Goal: Task Accomplishment & Management: Manage account settings

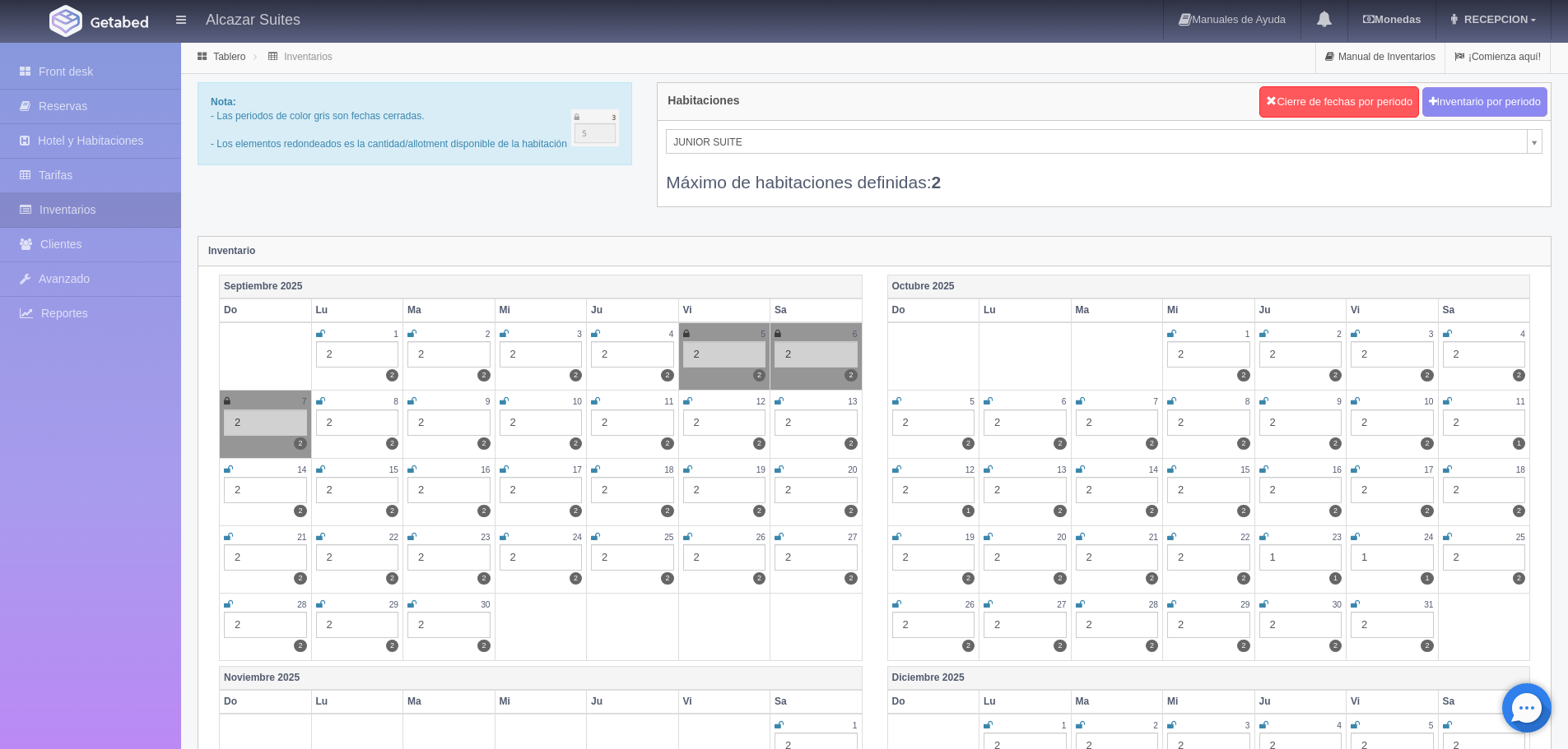
click at [779, 333] on icon at bounding box center [777, 333] width 6 height 10
click at [225, 405] on icon at bounding box center [227, 401] width 6 height 10
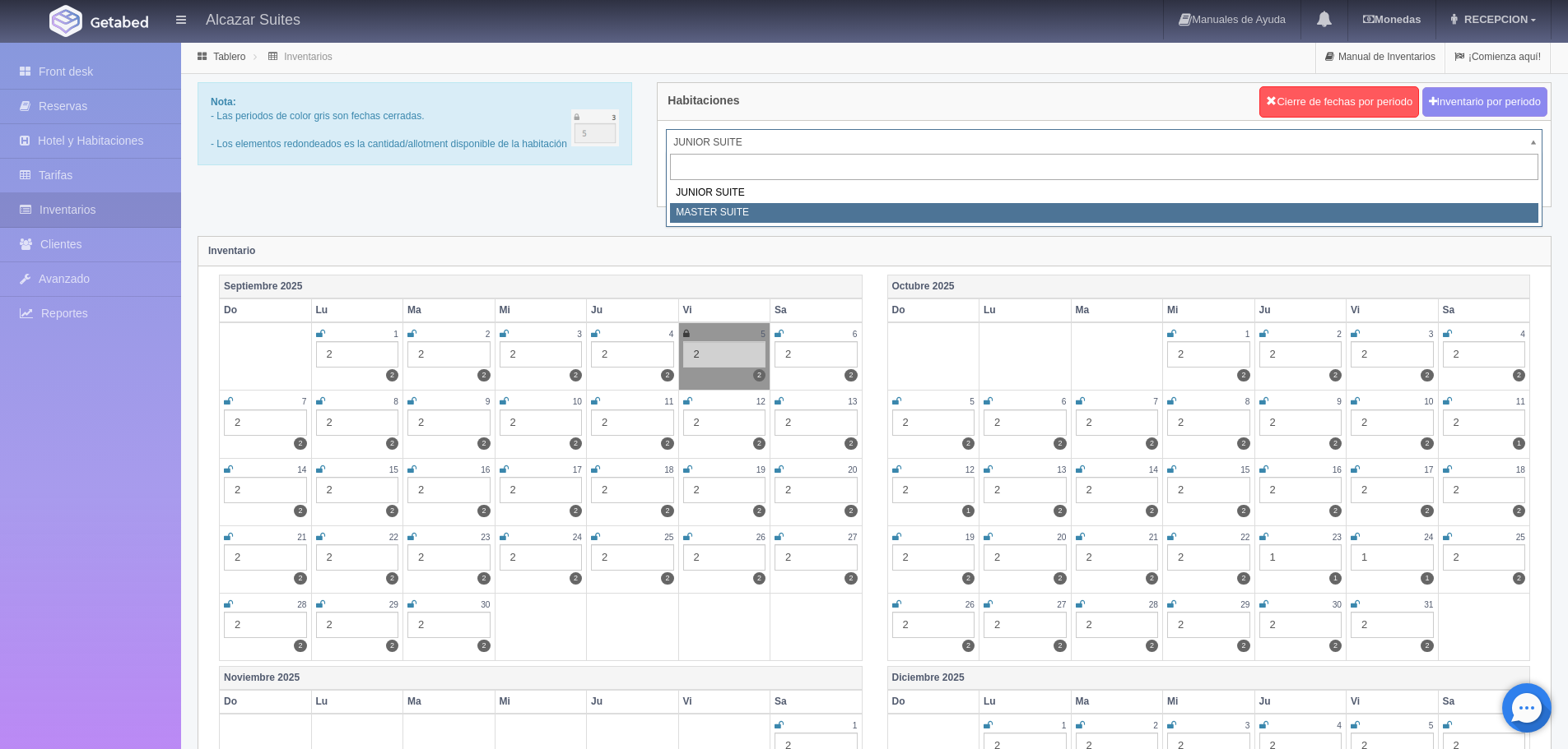
select select "305"
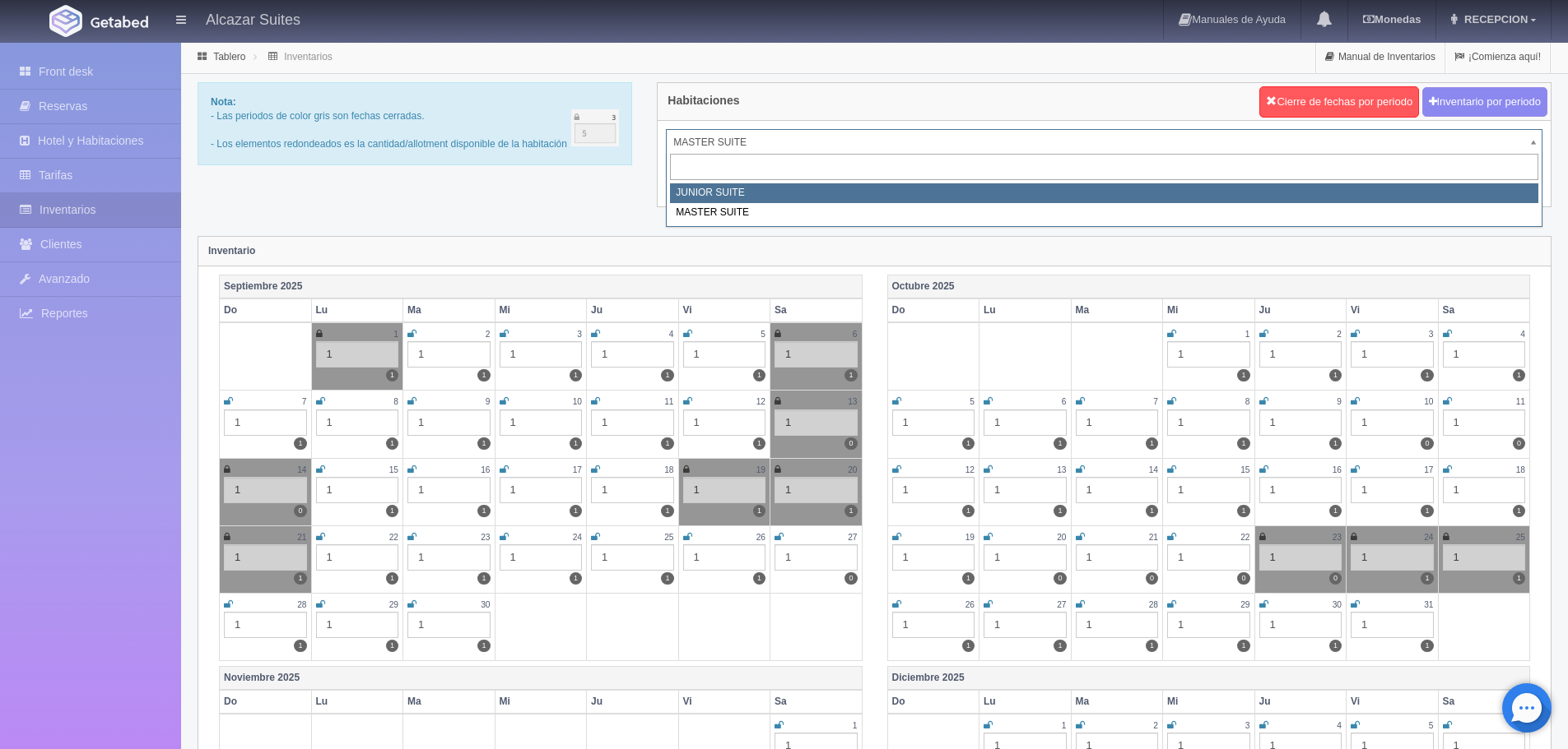
select select "304"
